Goal: Transaction & Acquisition: Purchase product/service

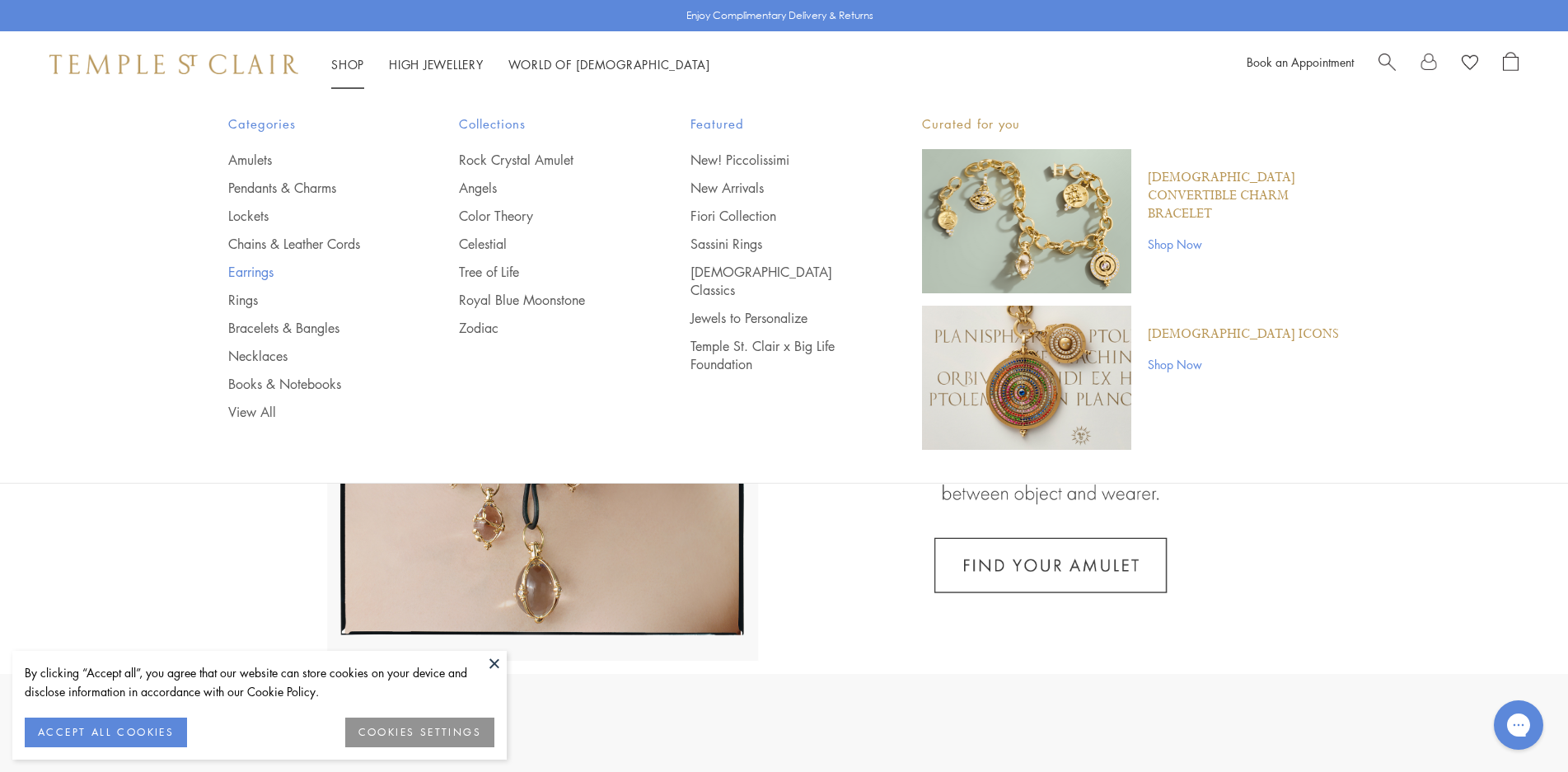
click at [252, 274] on link "Earrings" at bounding box center [311, 272] width 165 height 18
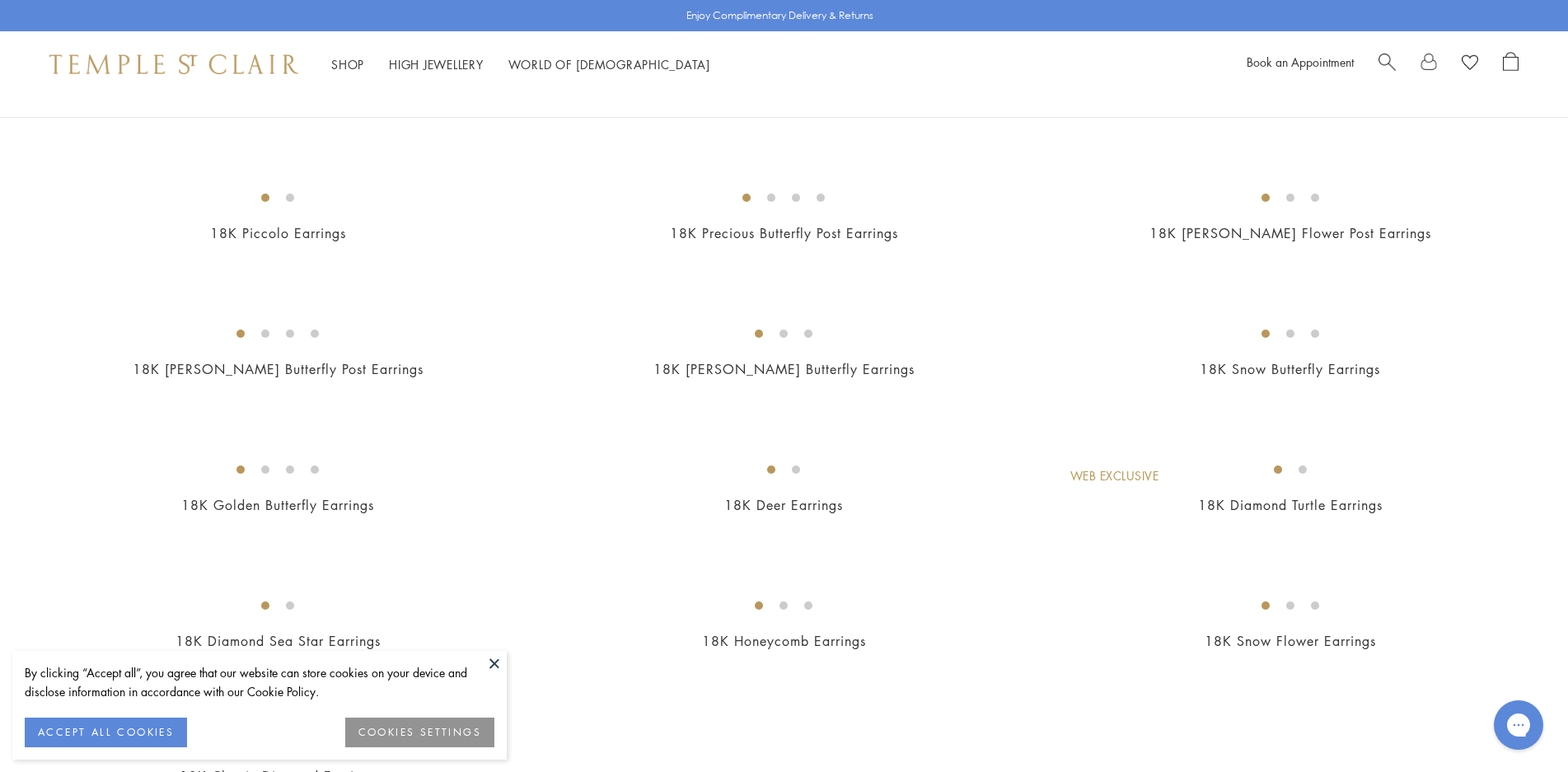
scroll to position [1896, 0]
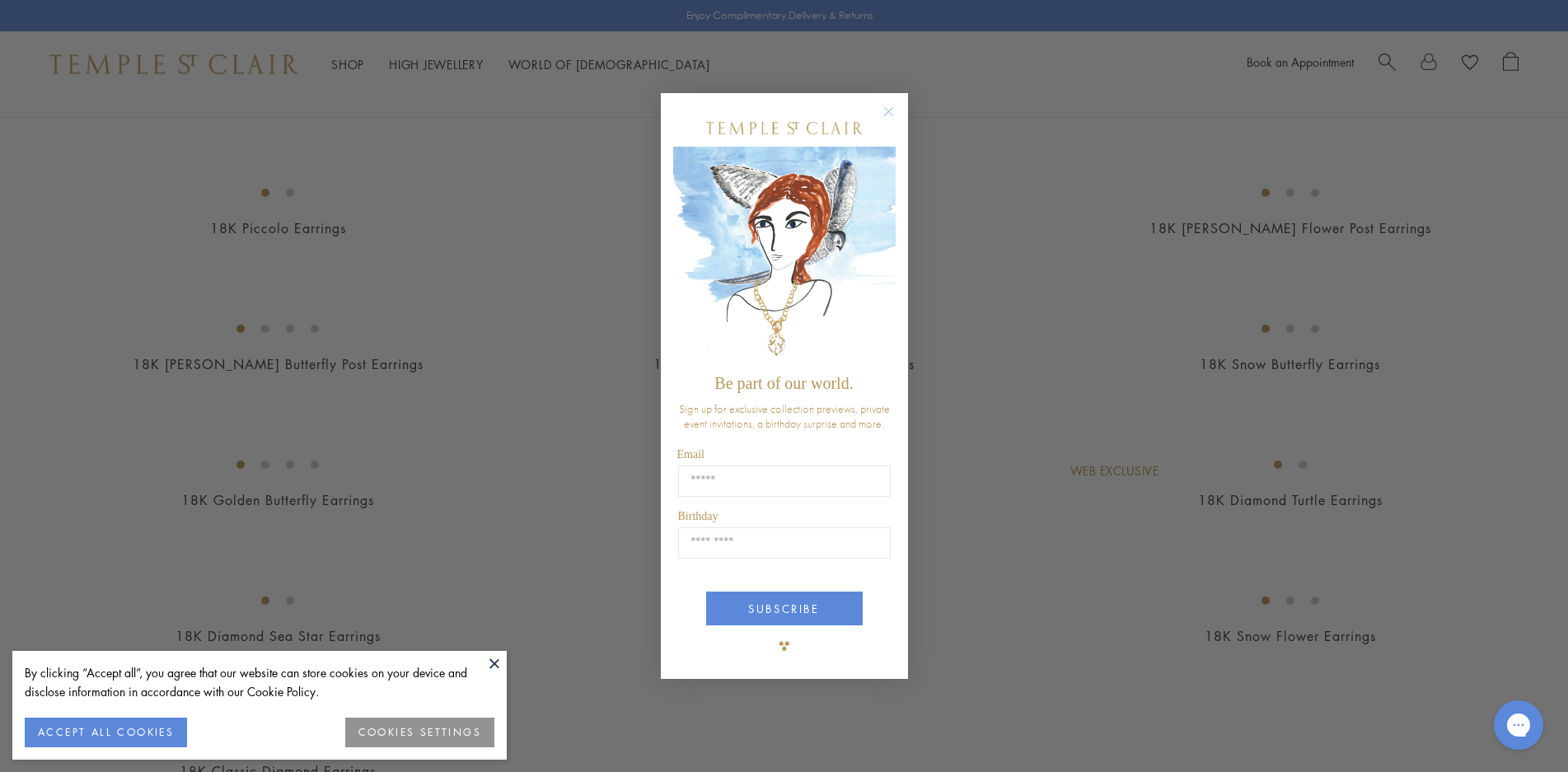
click at [880, 226] on img "POPUP Form" at bounding box center [784, 257] width 222 height 220
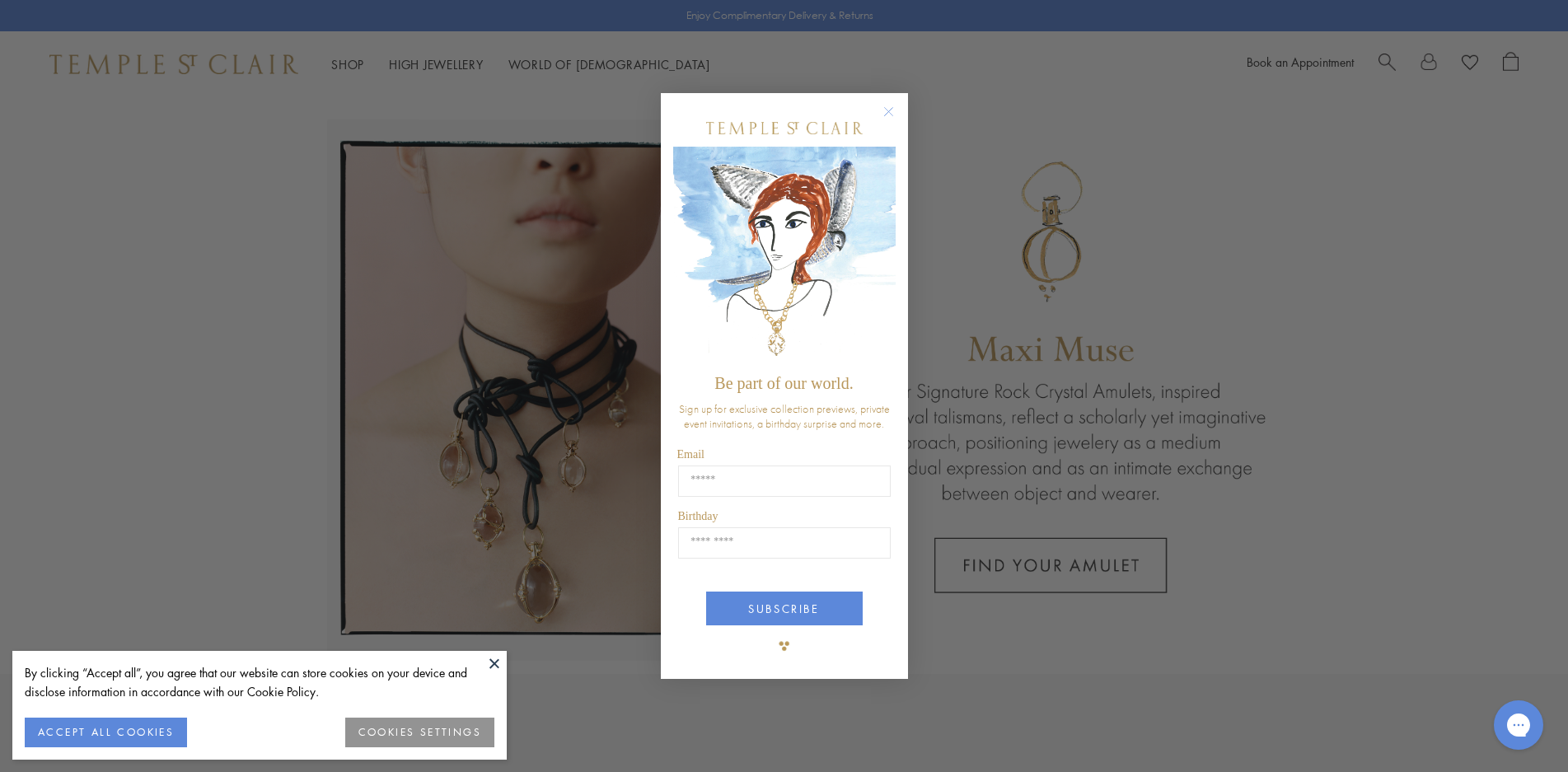
drag, startPoint x: 887, startPoint y: 110, endPoint x: 877, endPoint y: 110, distance: 10.0
click at [887, 110] on icon "Close dialog" at bounding box center [888, 111] width 20 height 20
